Goal: Task Accomplishment & Management: Complete application form

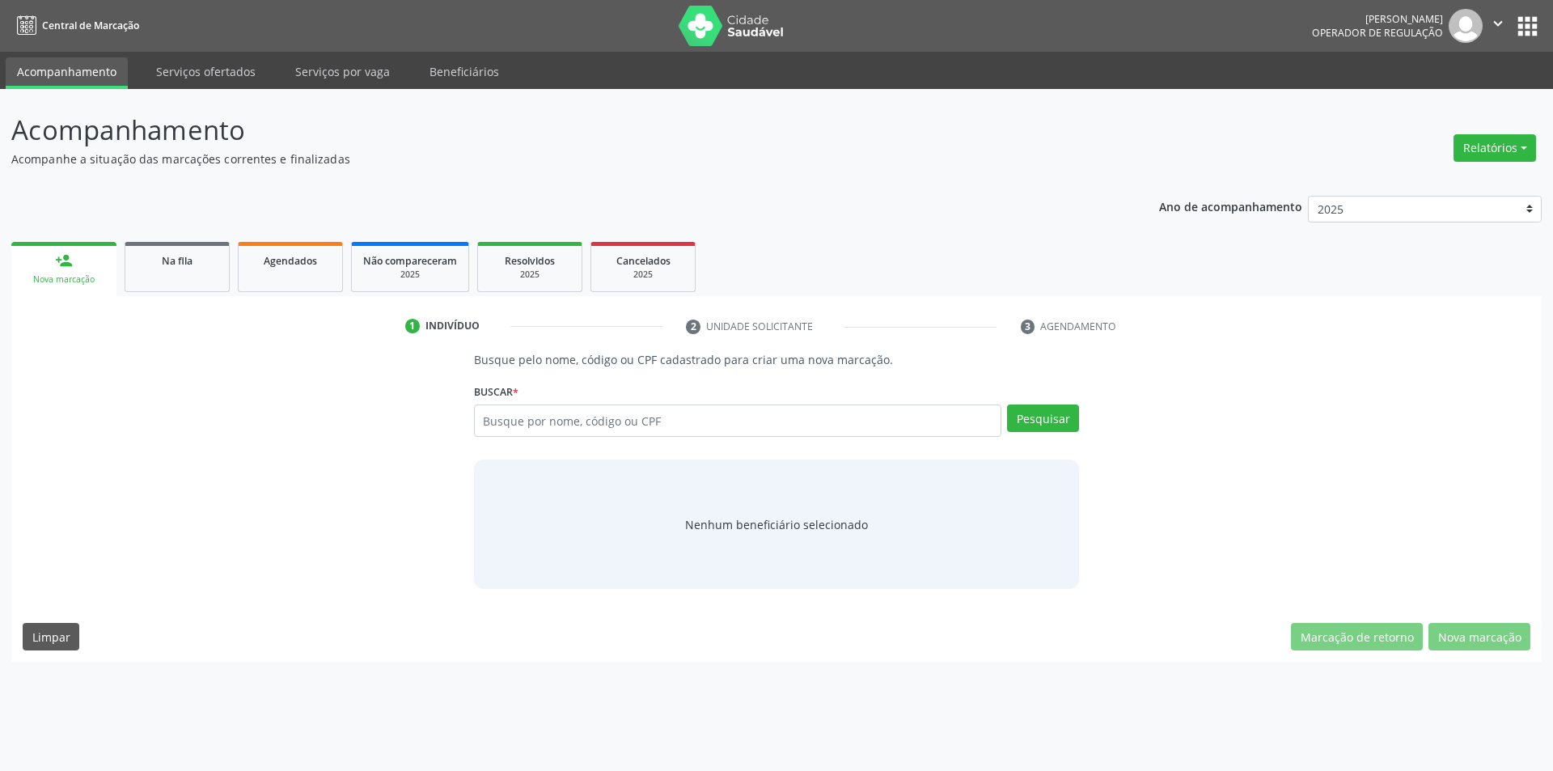
click at [627, 430] on input "text" at bounding box center [738, 420] width 528 height 32
type input "007818364"
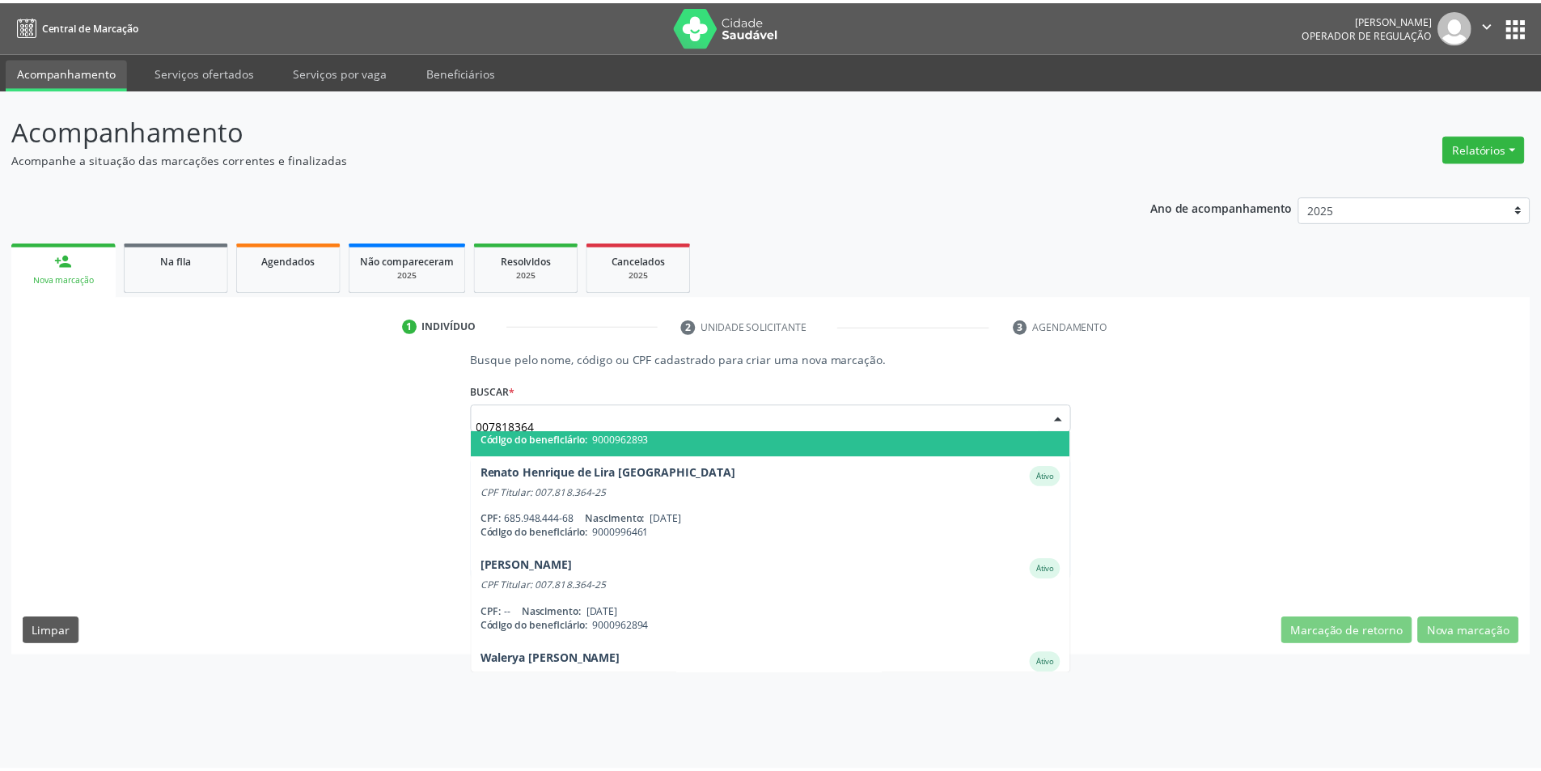
scroll to position [131, 0]
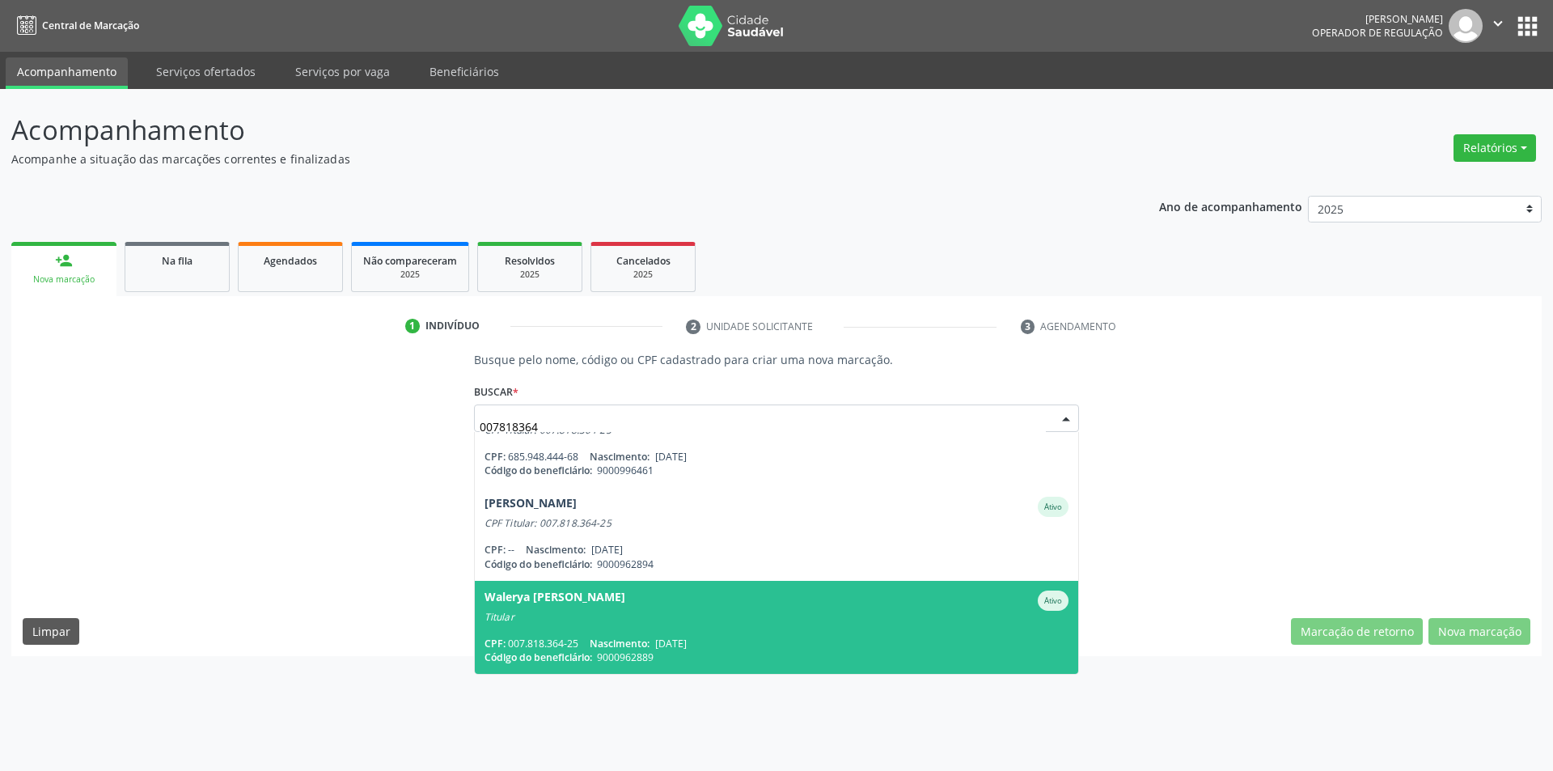
click at [767, 638] on div "CPF: 007.818.364-25 Nascimento: [DATE]" at bounding box center [777, 644] width 585 height 14
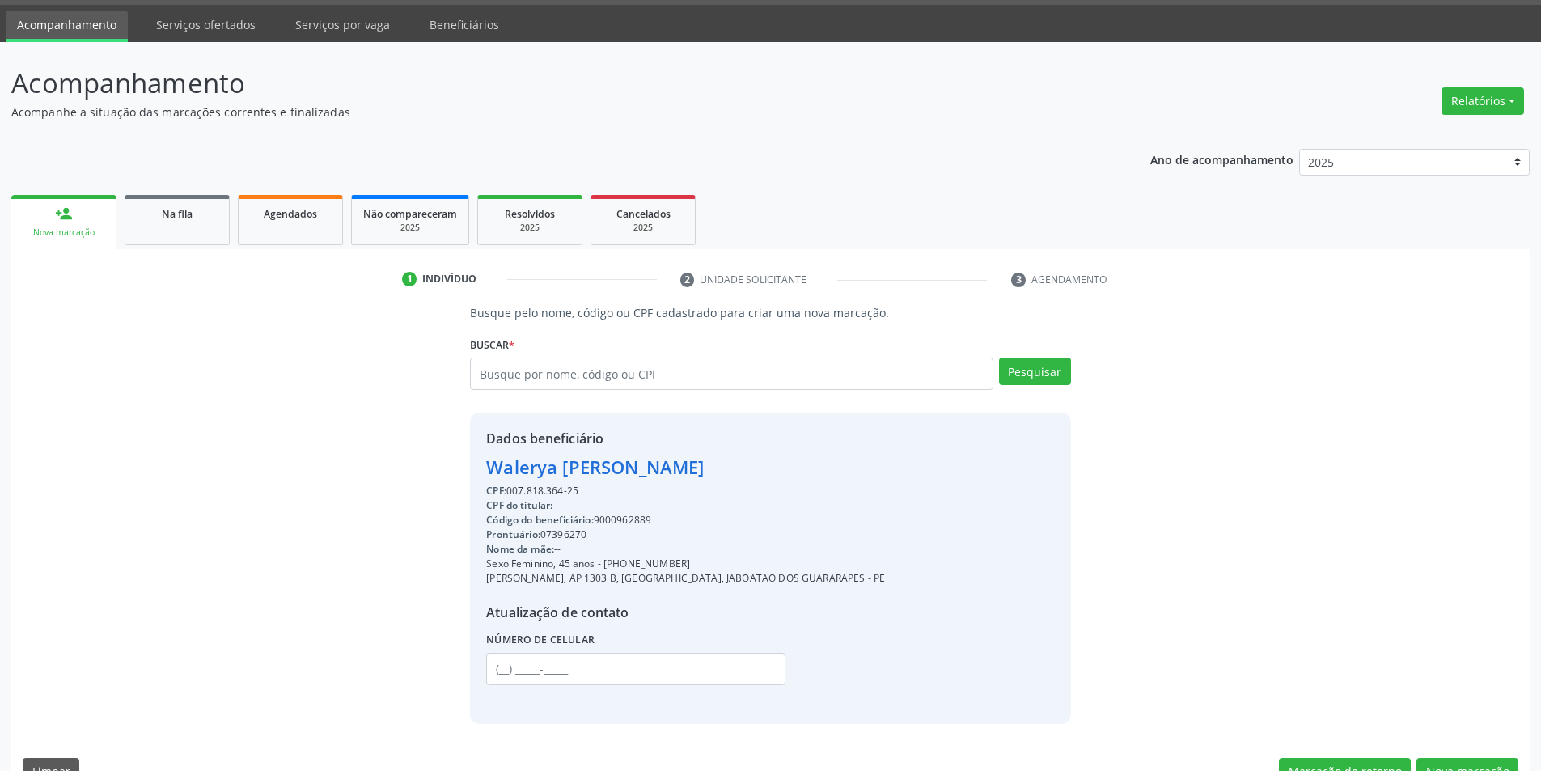
scroll to position [83, 0]
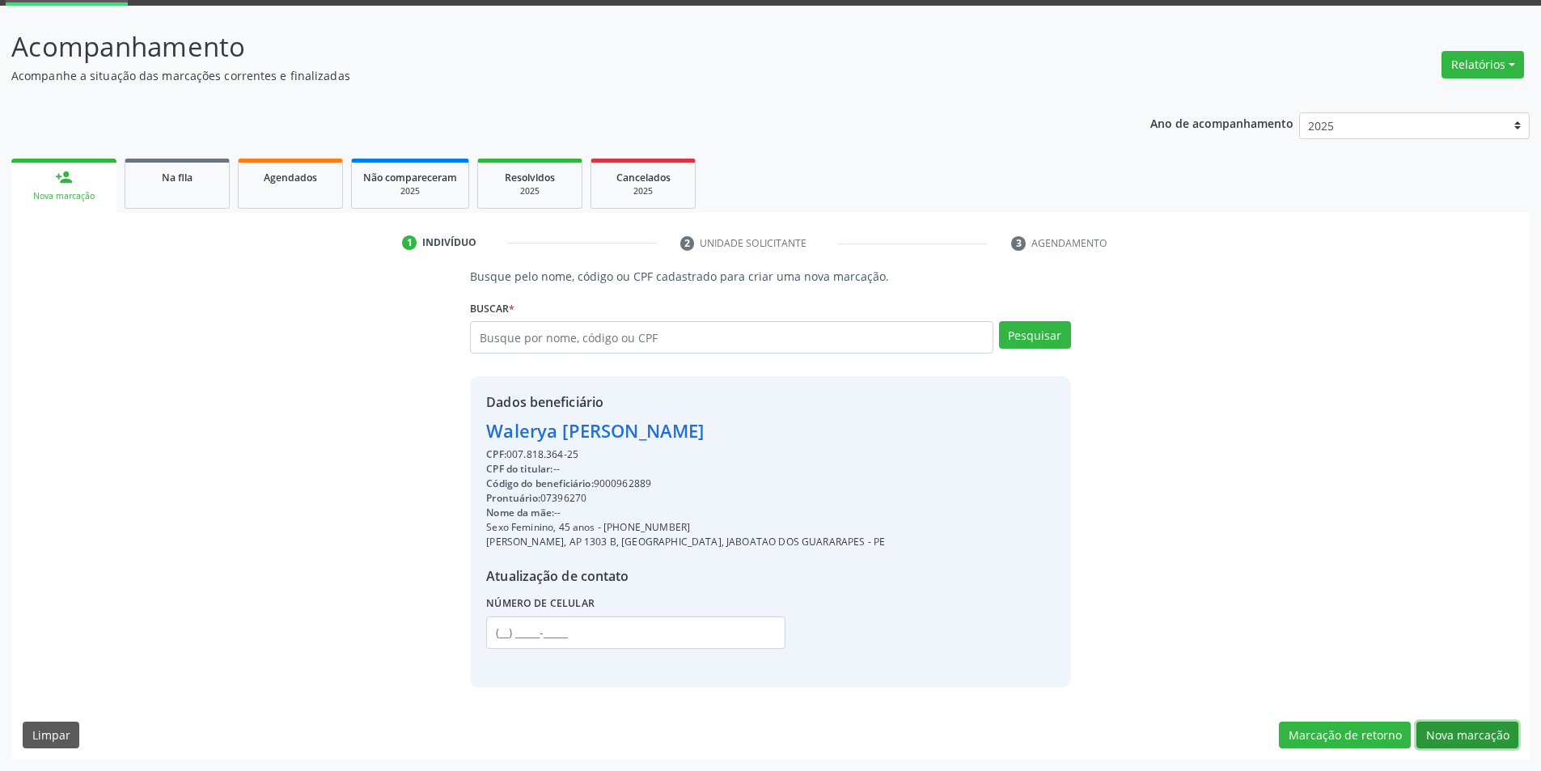
click at [1470, 731] on button "Nova marcação" at bounding box center [1467, 736] width 102 height 28
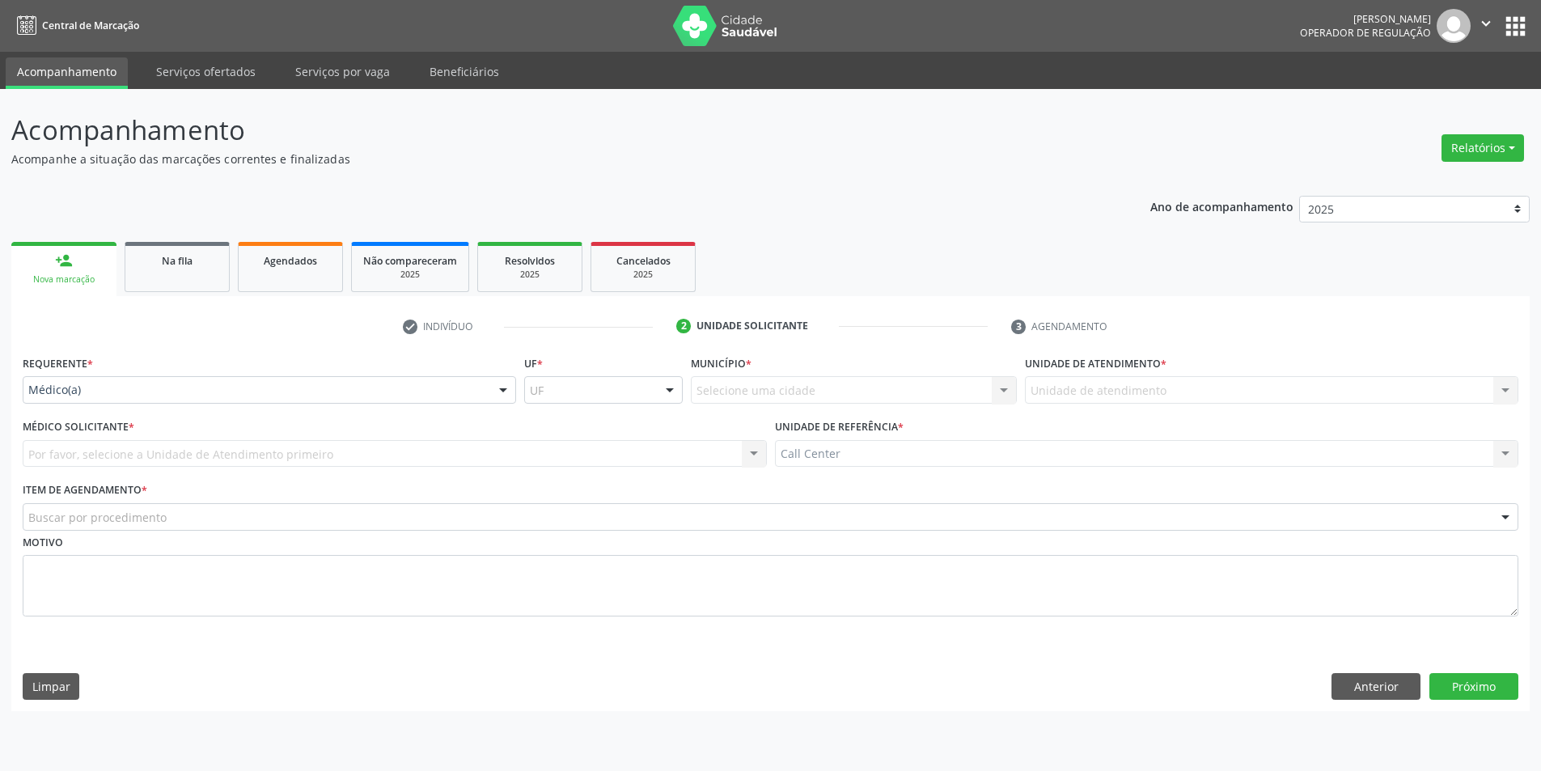
scroll to position [0, 0]
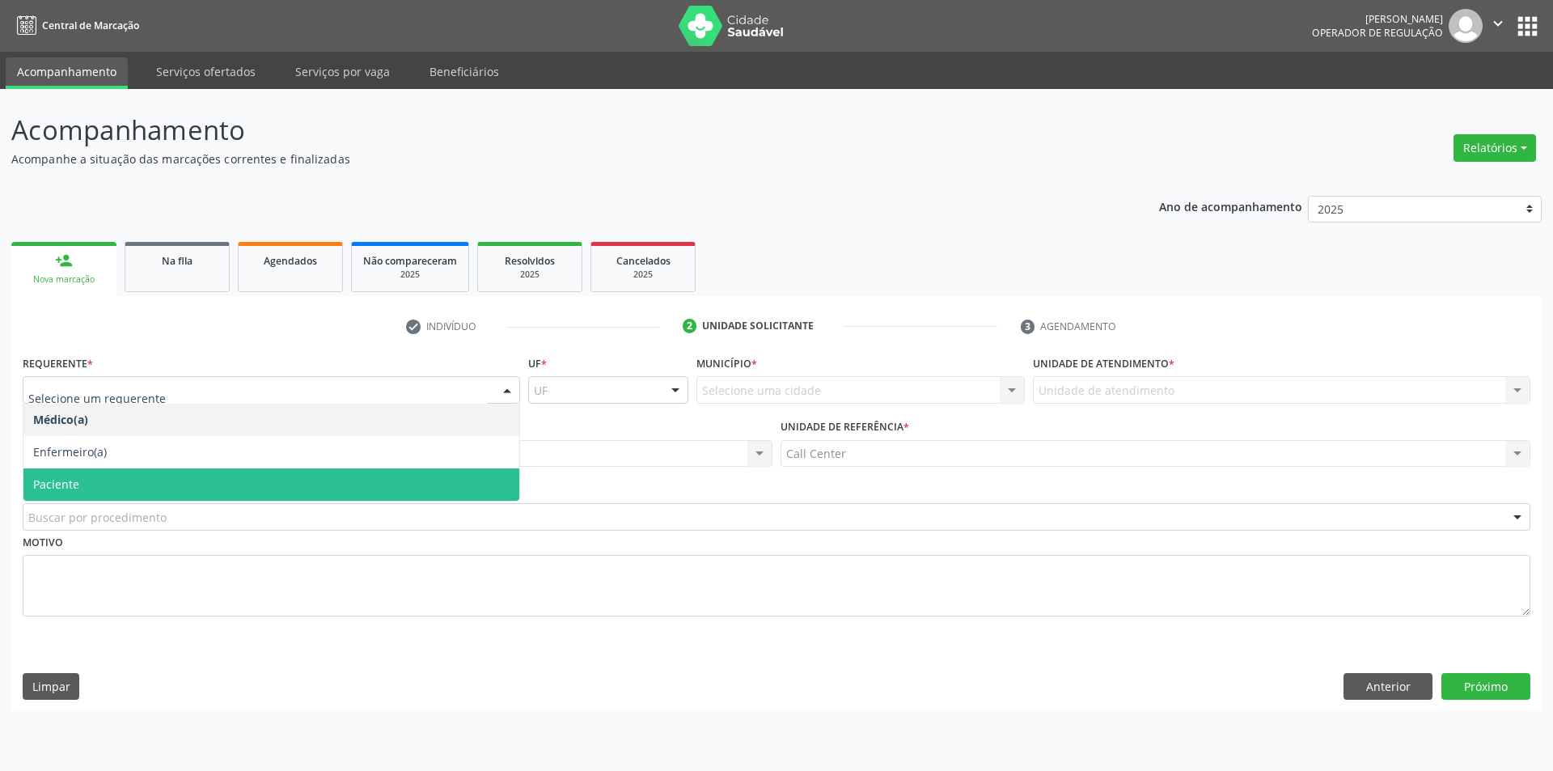
click at [133, 488] on span "Paciente" at bounding box center [271, 484] width 496 height 32
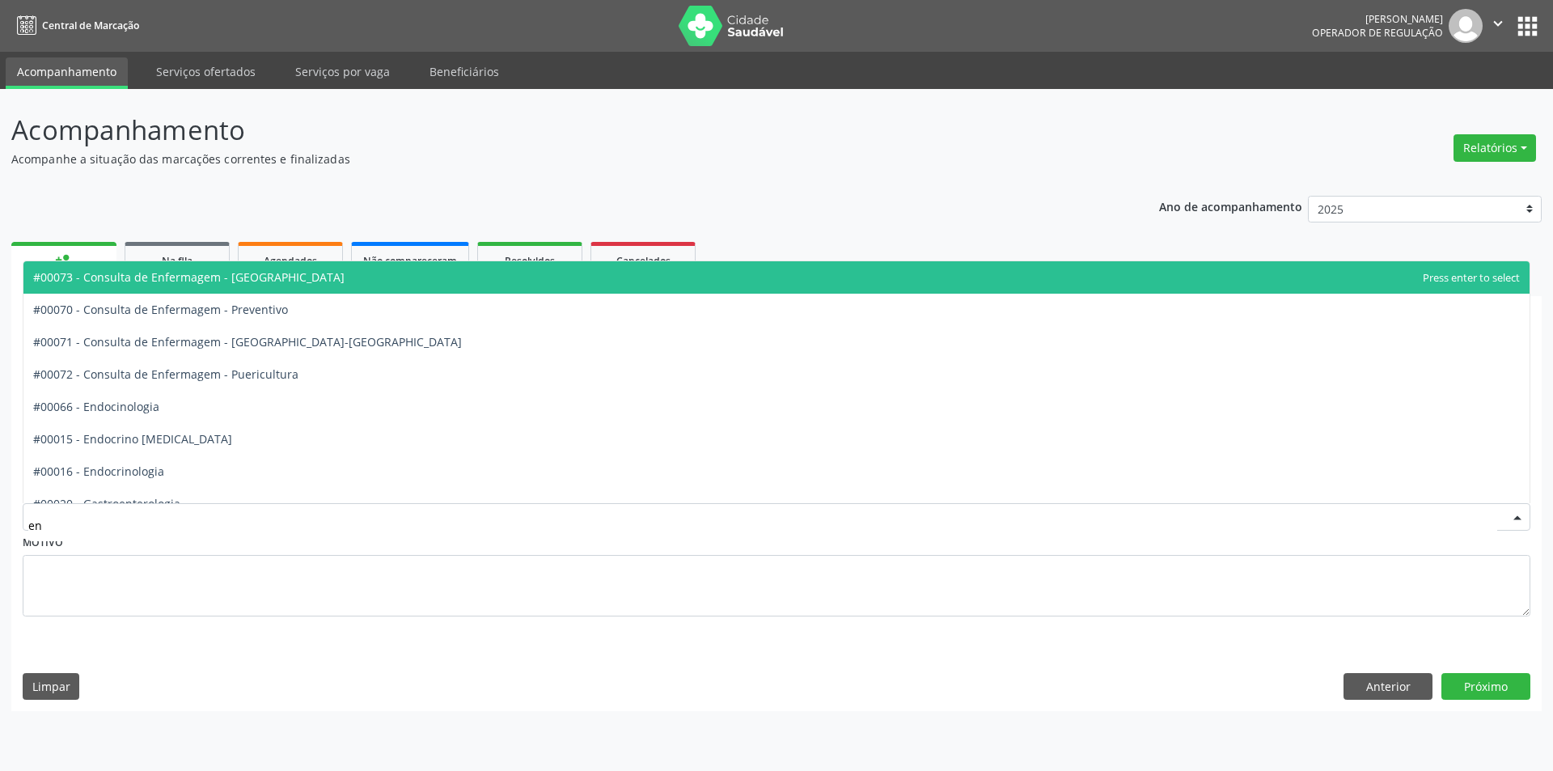
type input "end"
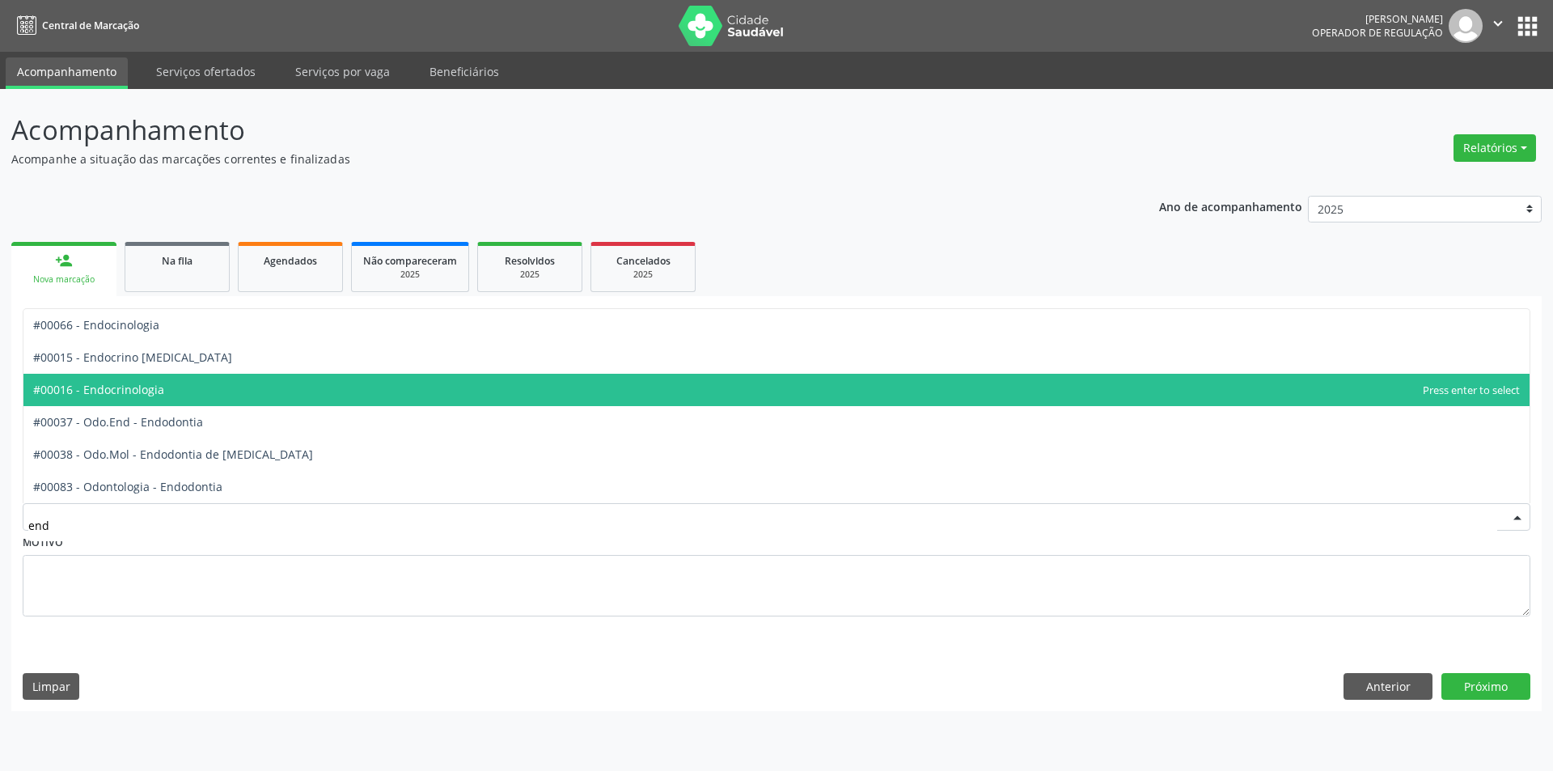
click at [135, 389] on span "#00016 - Endocrinologia" at bounding box center [98, 389] width 131 height 15
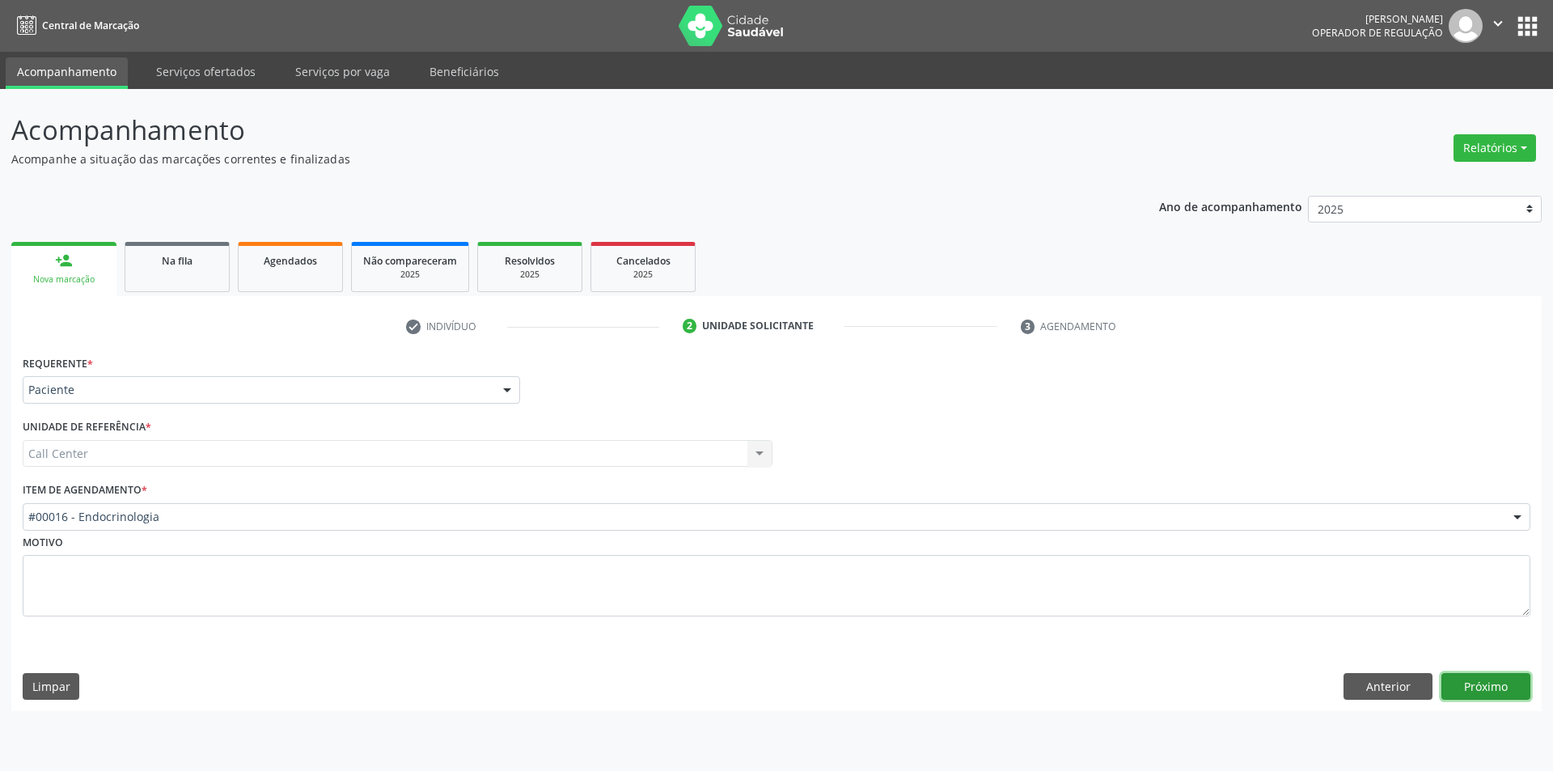
click at [1505, 695] on button "Próximo" at bounding box center [1486, 687] width 89 height 28
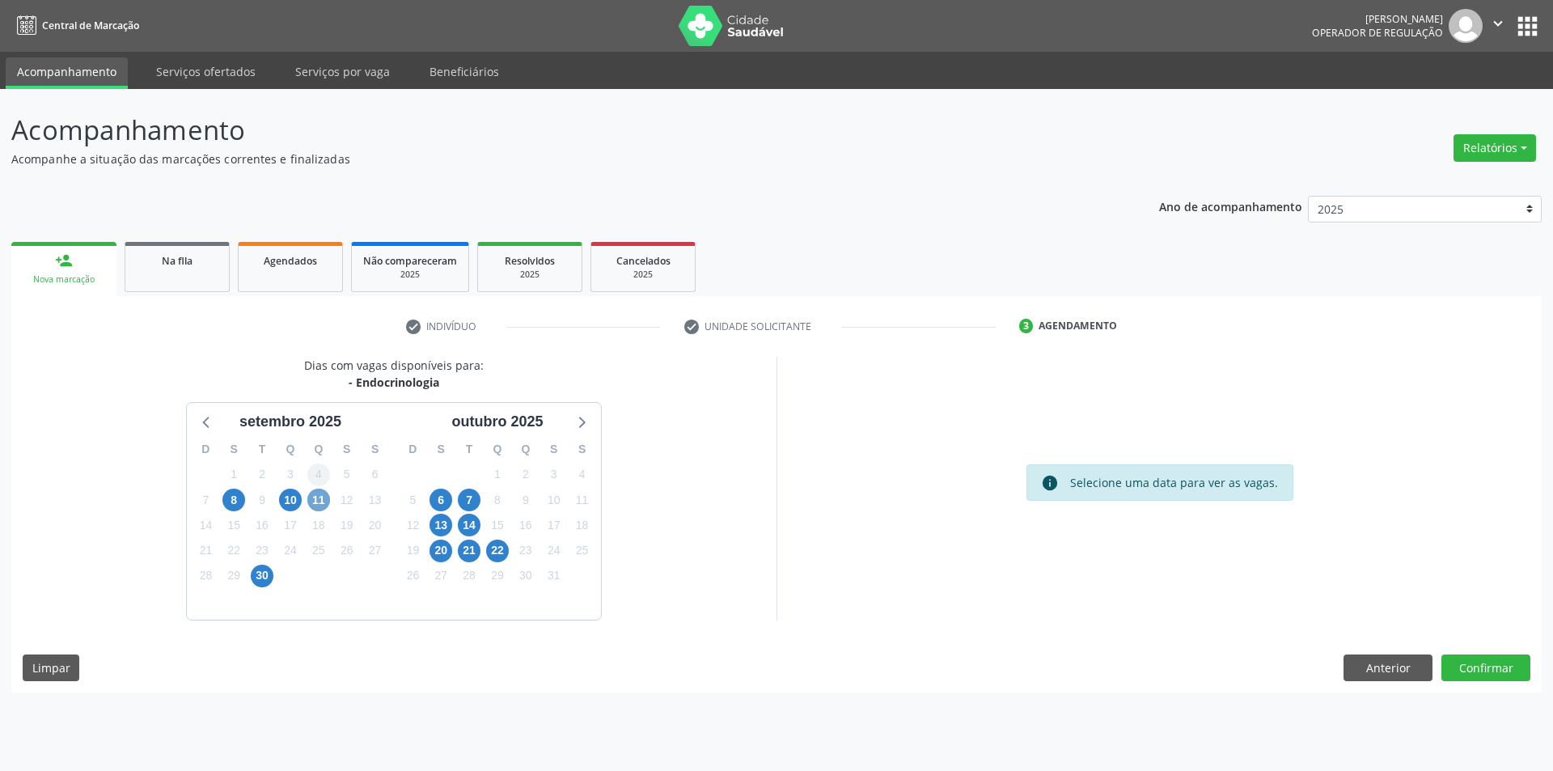
drag, startPoint x: 317, startPoint y: 498, endPoint x: 325, endPoint y: 483, distance: 17.4
click at [317, 497] on span "11" at bounding box center [318, 500] width 23 height 23
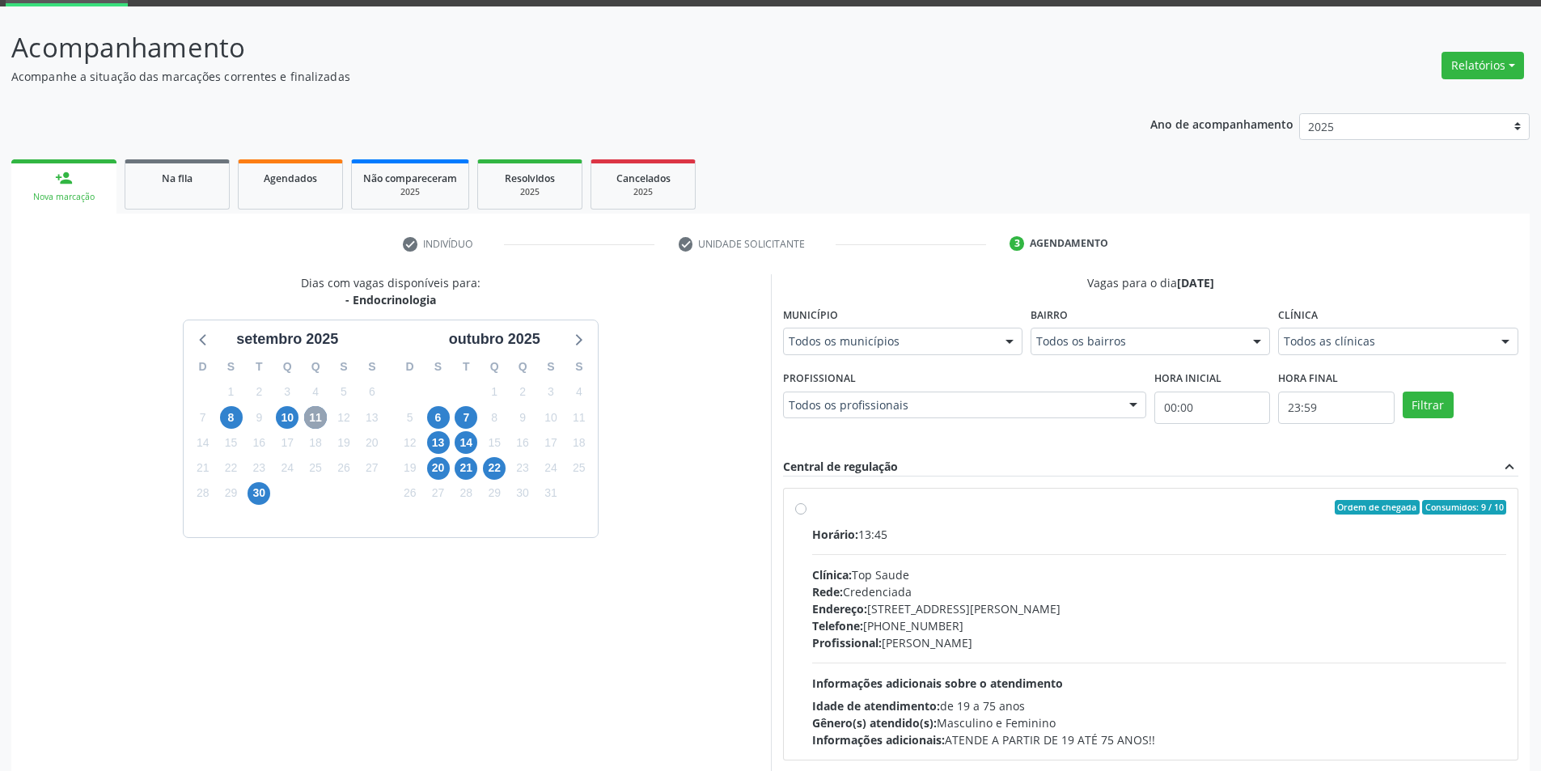
scroll to position [167, 0]
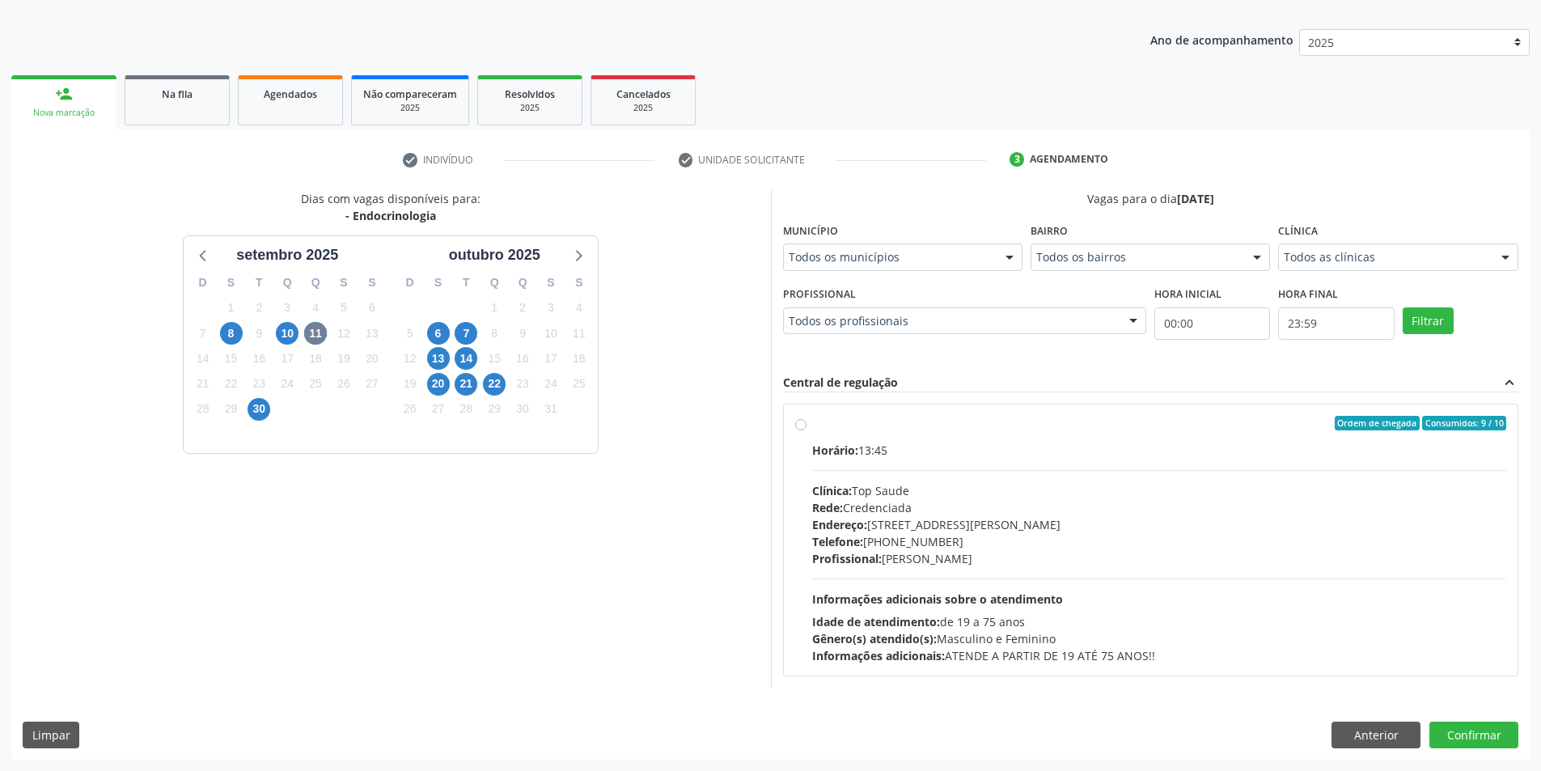
click at [961, 514] on div "Rede: Credenciada" at bounding box center [1159, 507] width 695 height 17
click at [807, 430] on input "Ordem de chegada Consumidos: 9 / 10 Horário: 13:45 Clínica: Top Saude Rede: Cre…" at bounding box center [800, 423] width 11 height 15
radio input "true"
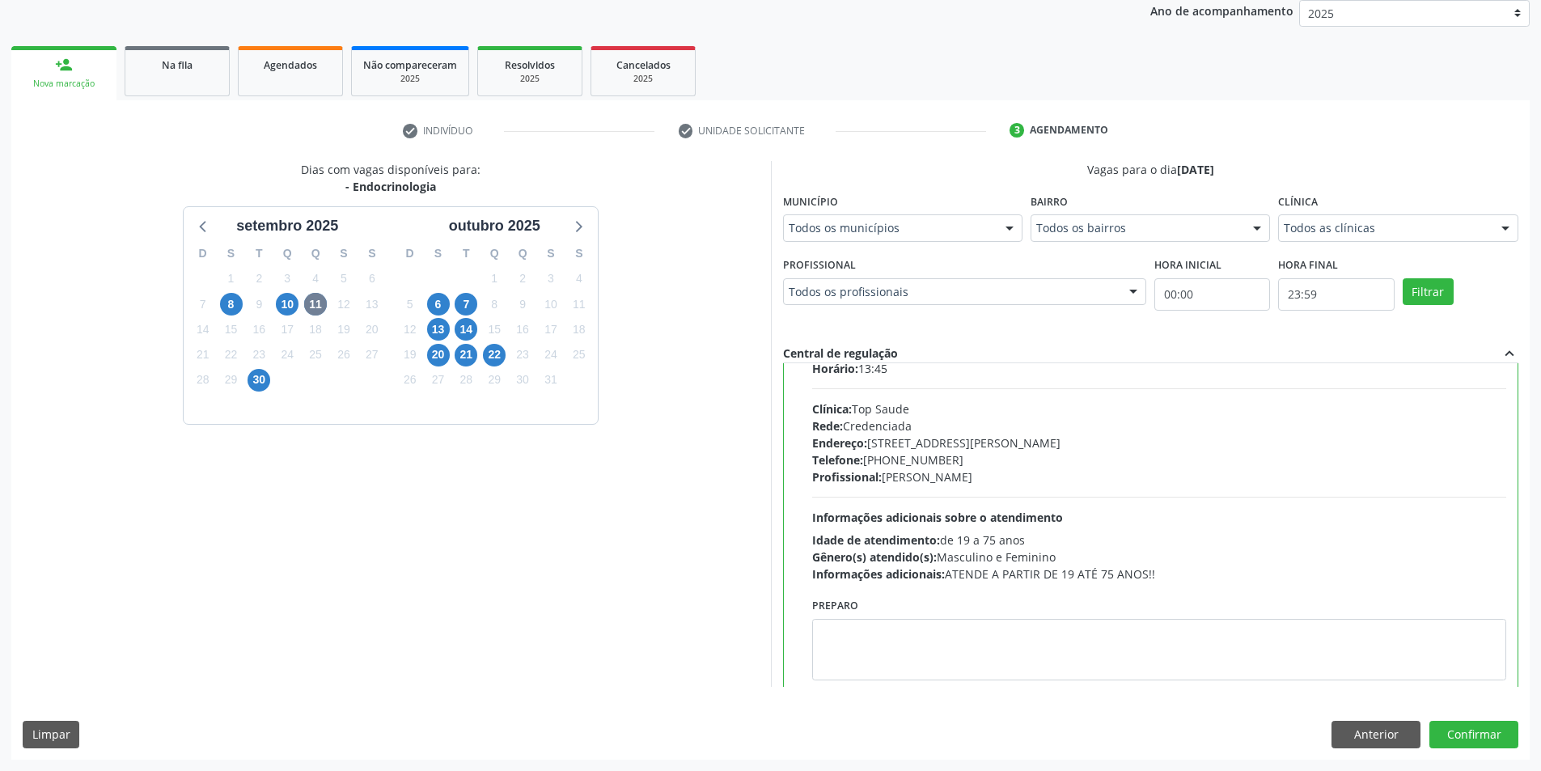
scroll to position [80, 0]
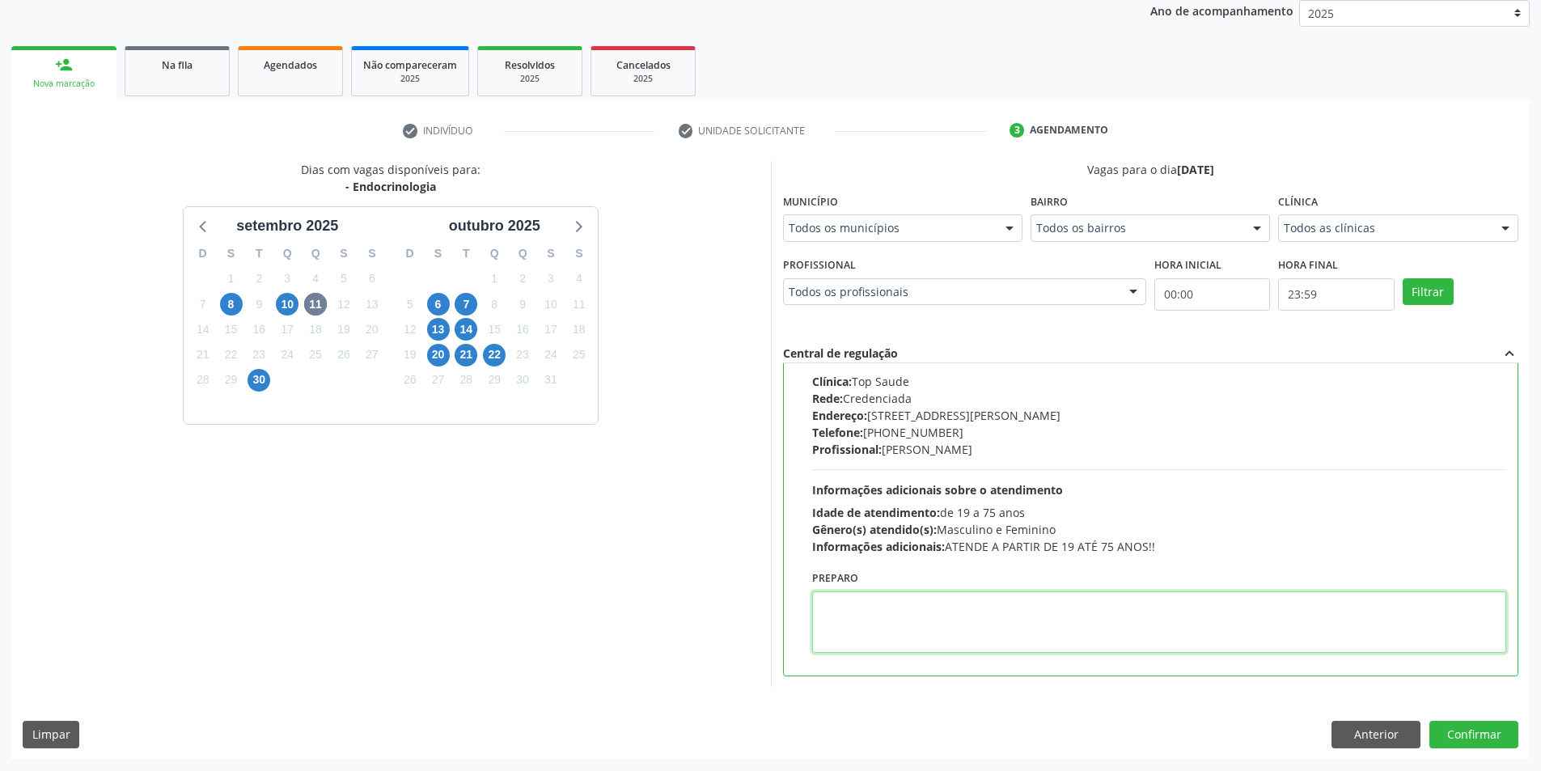
paste textarea "[PHONE_NUMBER]"
type textarea "[PHONE_NUMBER]"
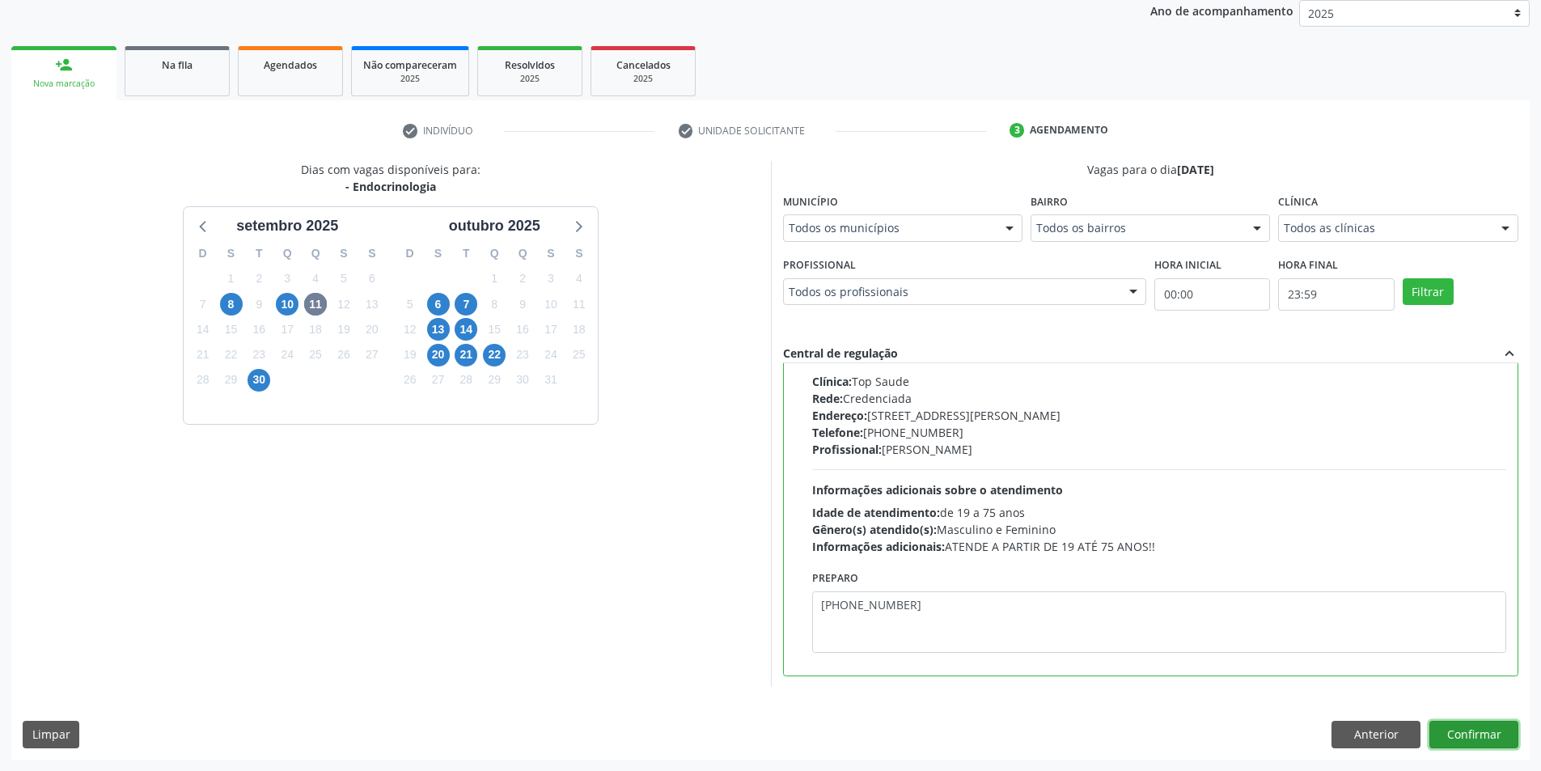
click at [1496, 731] on button "Confirmar" at bounding box center [1473, 735] width 89 height 28
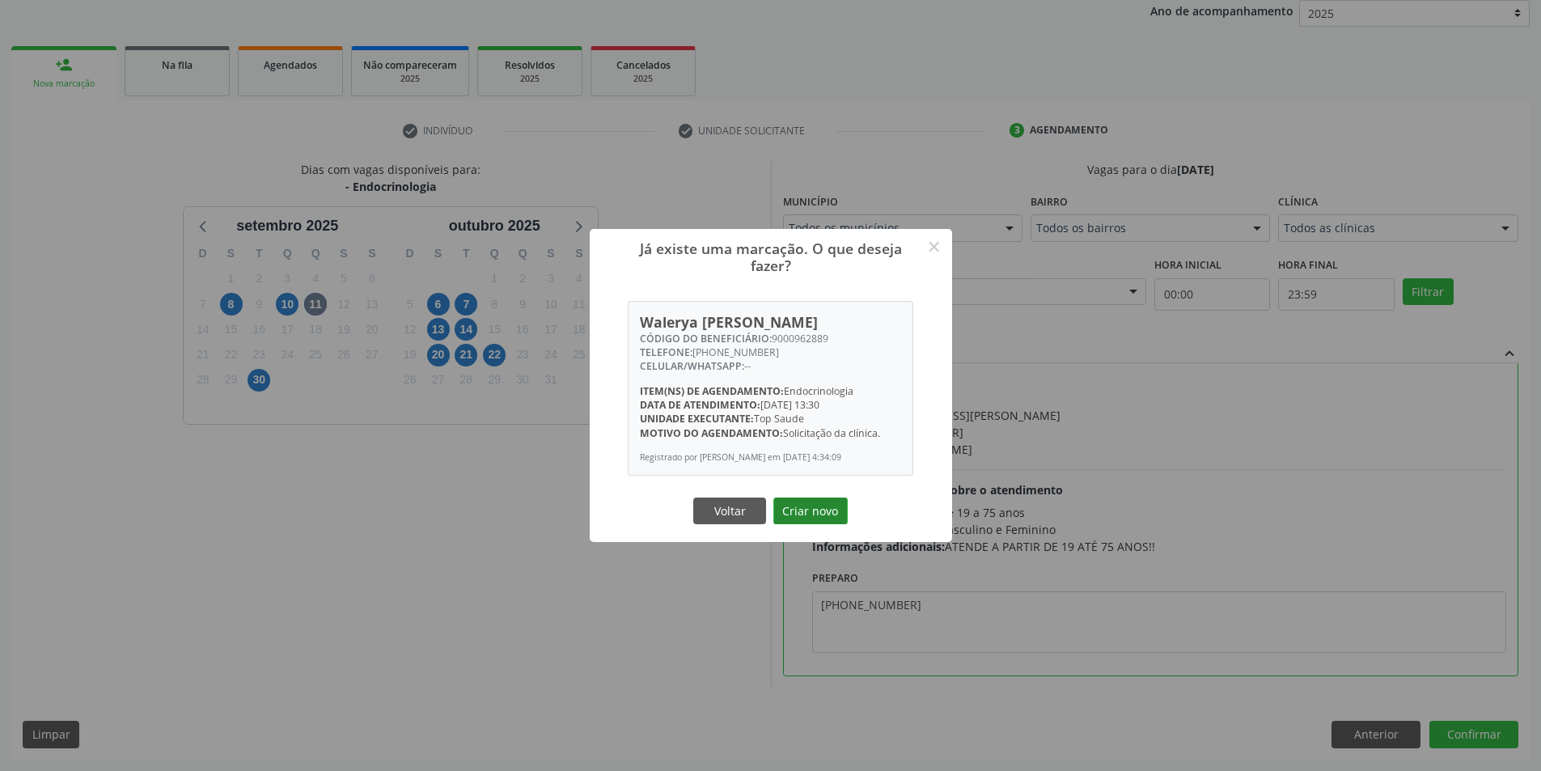
click at [807, 519] on button "Criar novo" at bounding box center [810, 511] width 74 height 28
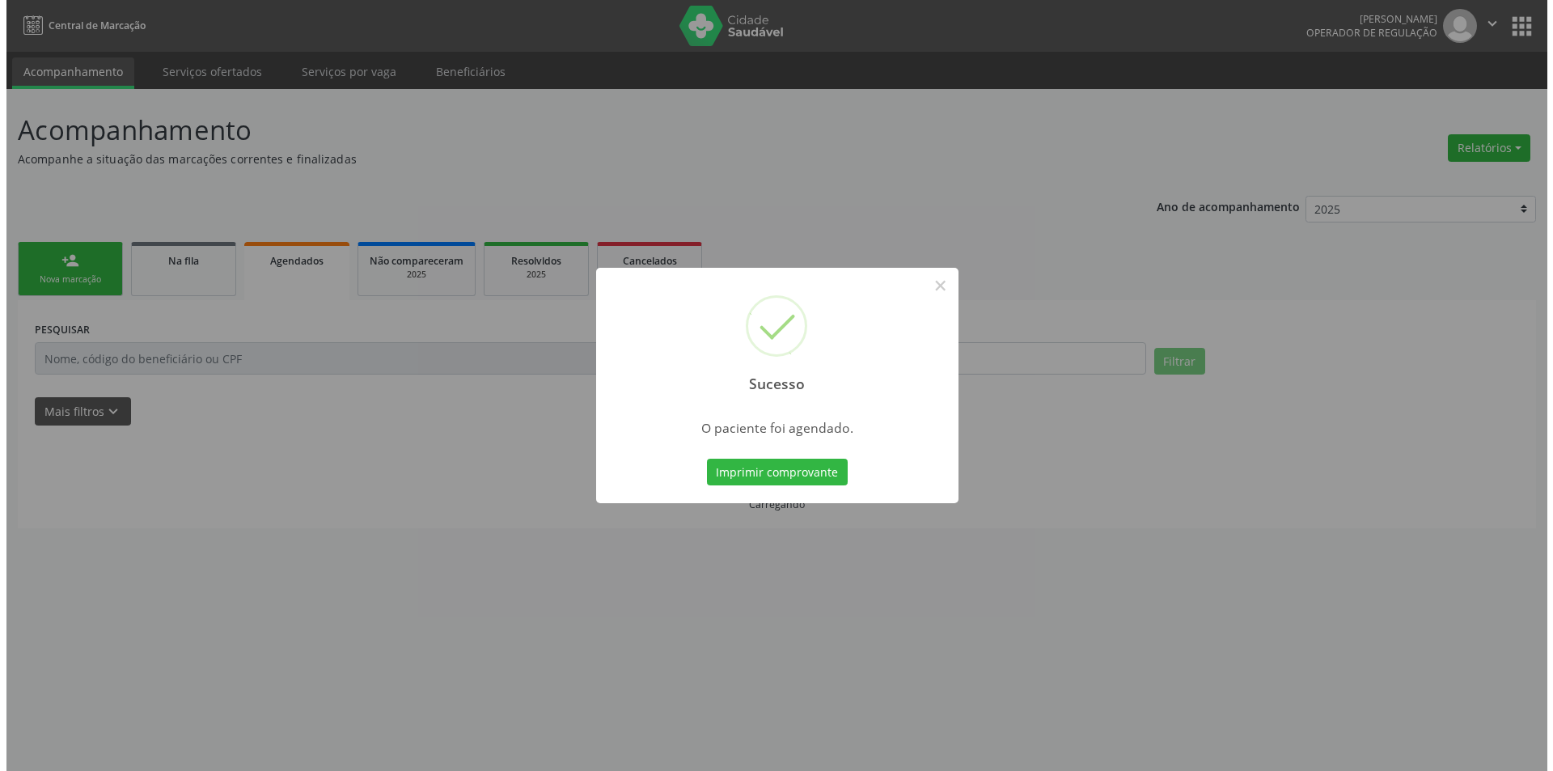
scroll to position [0, 0]
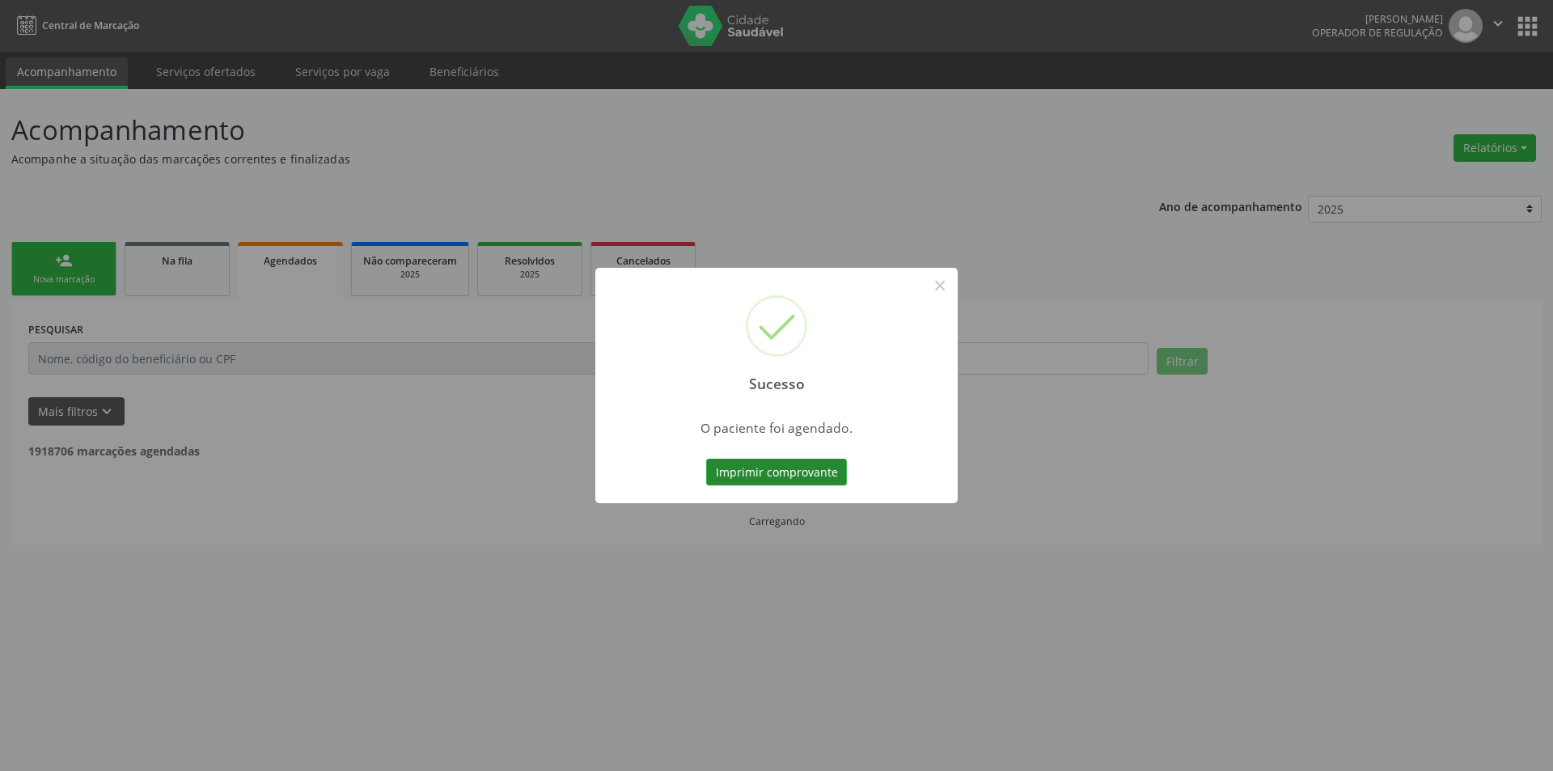
click at [777, 476] on button "Imprimir comprovante" at bounding box center [776, 473] width 141 height 28
